Goal: Task Accomplishment & Management: Use online tool/utility

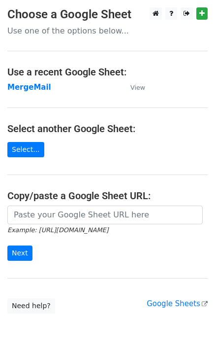
click at [33, 86] on strong "MergeMail" at bounding box center [29, 87] width 44 height 9
click at [38, 86] on strong "MergeMail" at bounding box center [29, 87] width 44 height 9
click at [37, 89] on strong "MergeMail" at bounding box center [29, 87] width 44 height 9
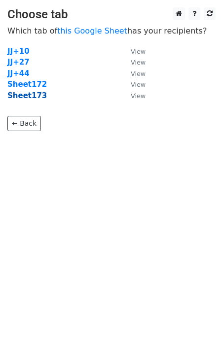
click at [35, 97] on strong "Sheet173" at bounding box center [26, 95] width 39 height 9
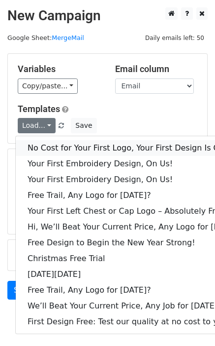
click at [64, 146] on link "No Cost for Your First Logo, Your First Design Is On Us!" at bounding box center [135, 148] width 238 height 16
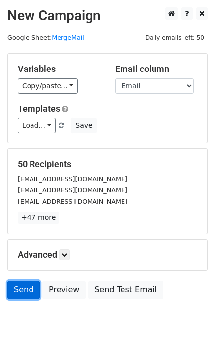
click at [26, 292] on link "Send" at bounding box center [23, 290] width 33 height 19
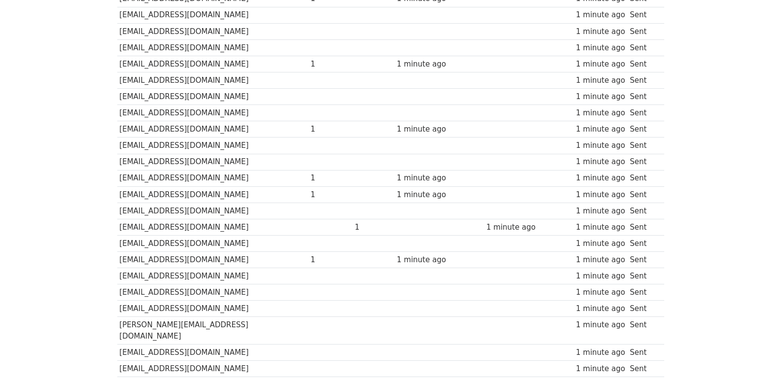
scroll to position [686, 0]
